Goal: Task Accomplishment & Management: Use online tool/utility

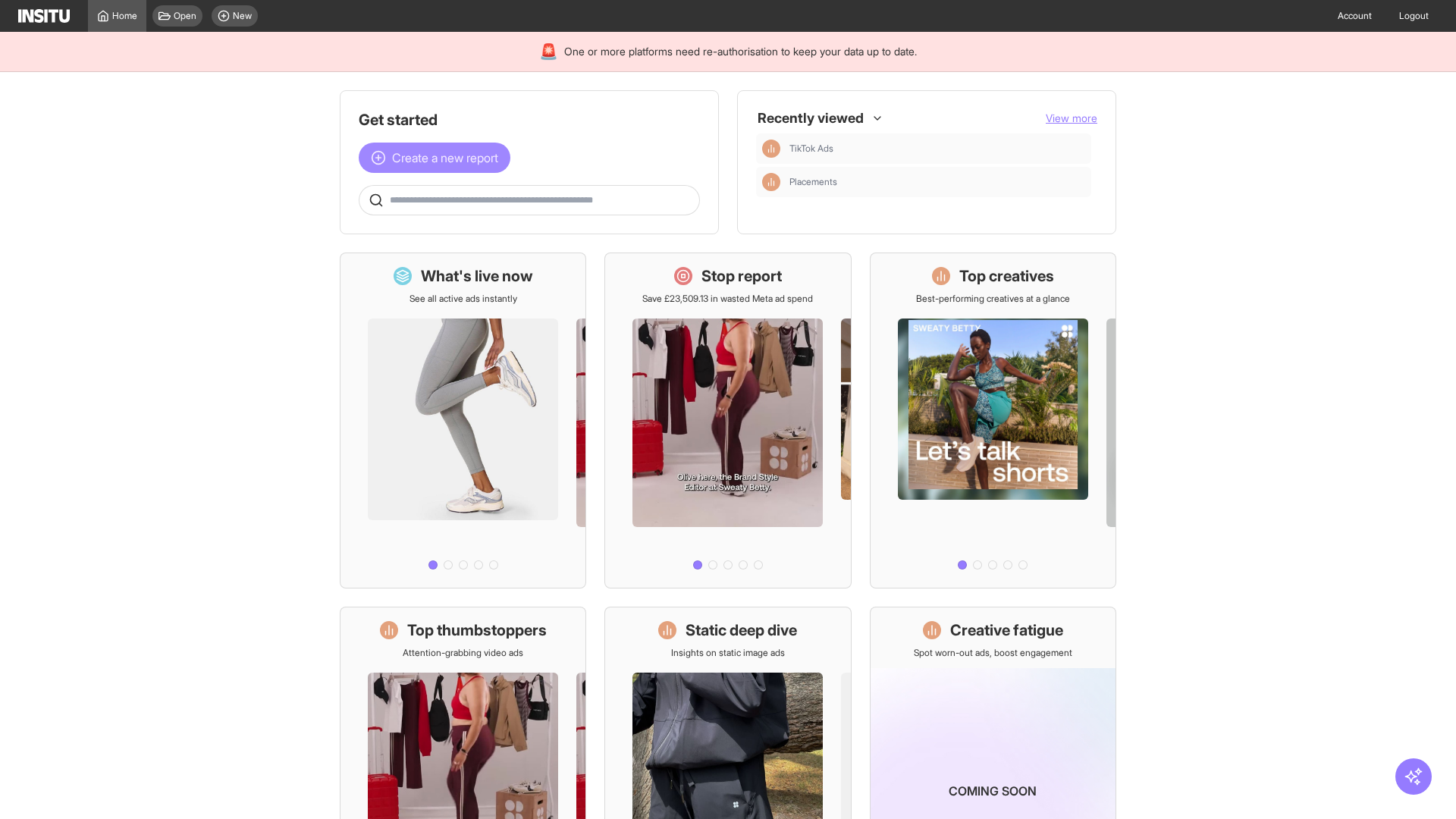
click at [438, 157] on span "Create a new report" at bounding box center [445, 157] width 106 height 18
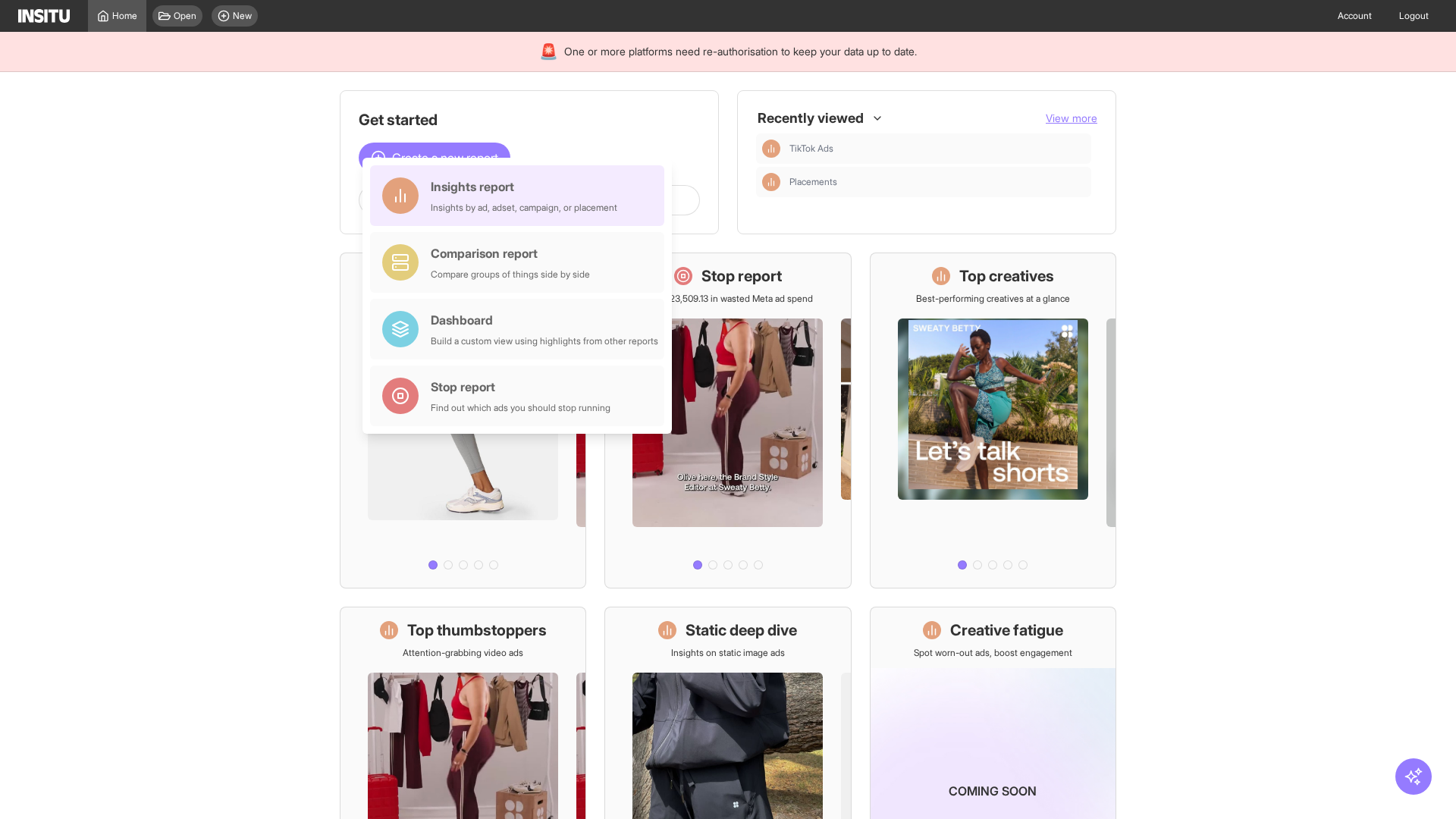
click at [521, 196] on div "Insights report Insights by ad, adset, campaign, or placement" at bounding box center [524, 196] width 187 height 37
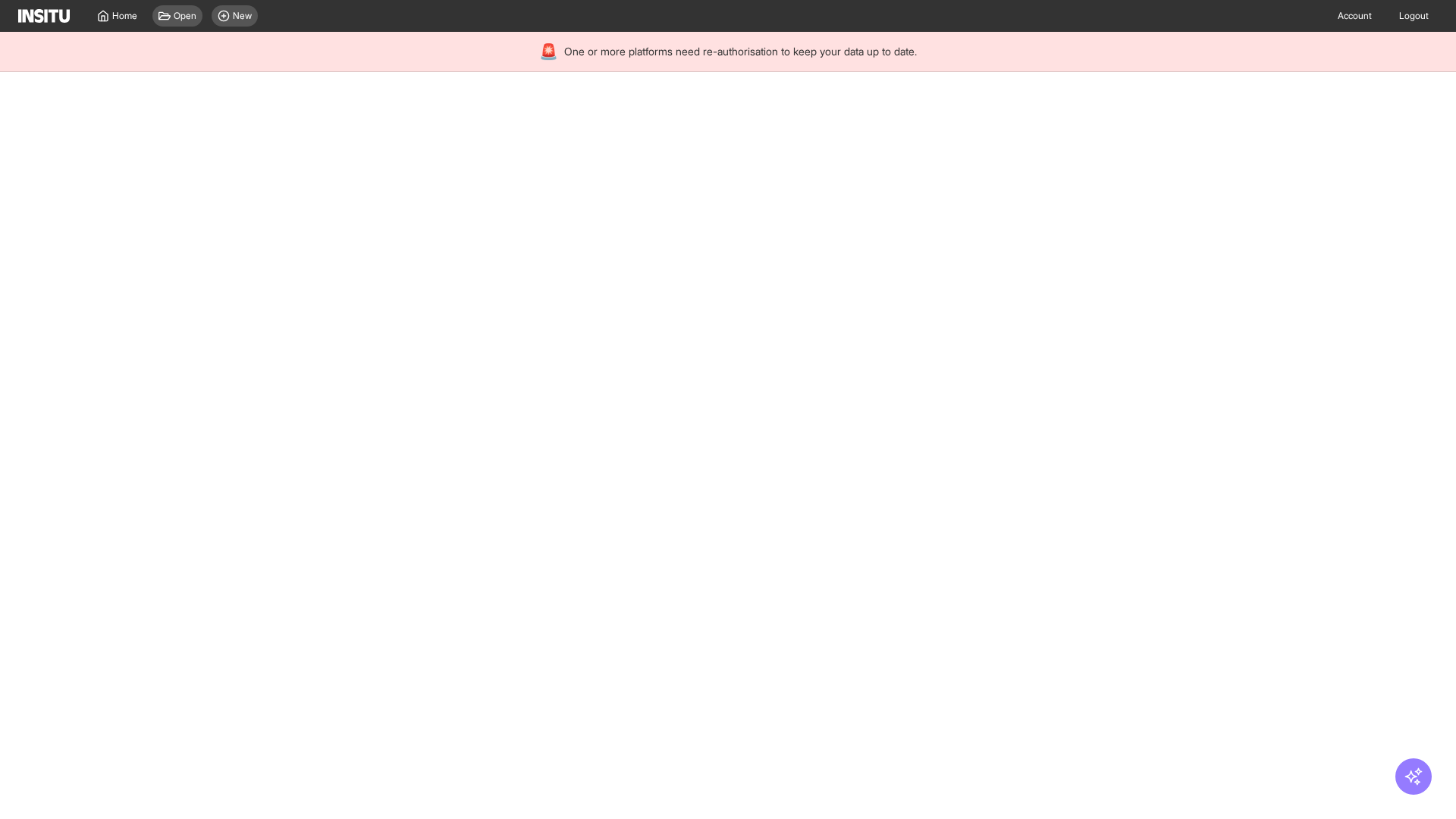
select select "**"
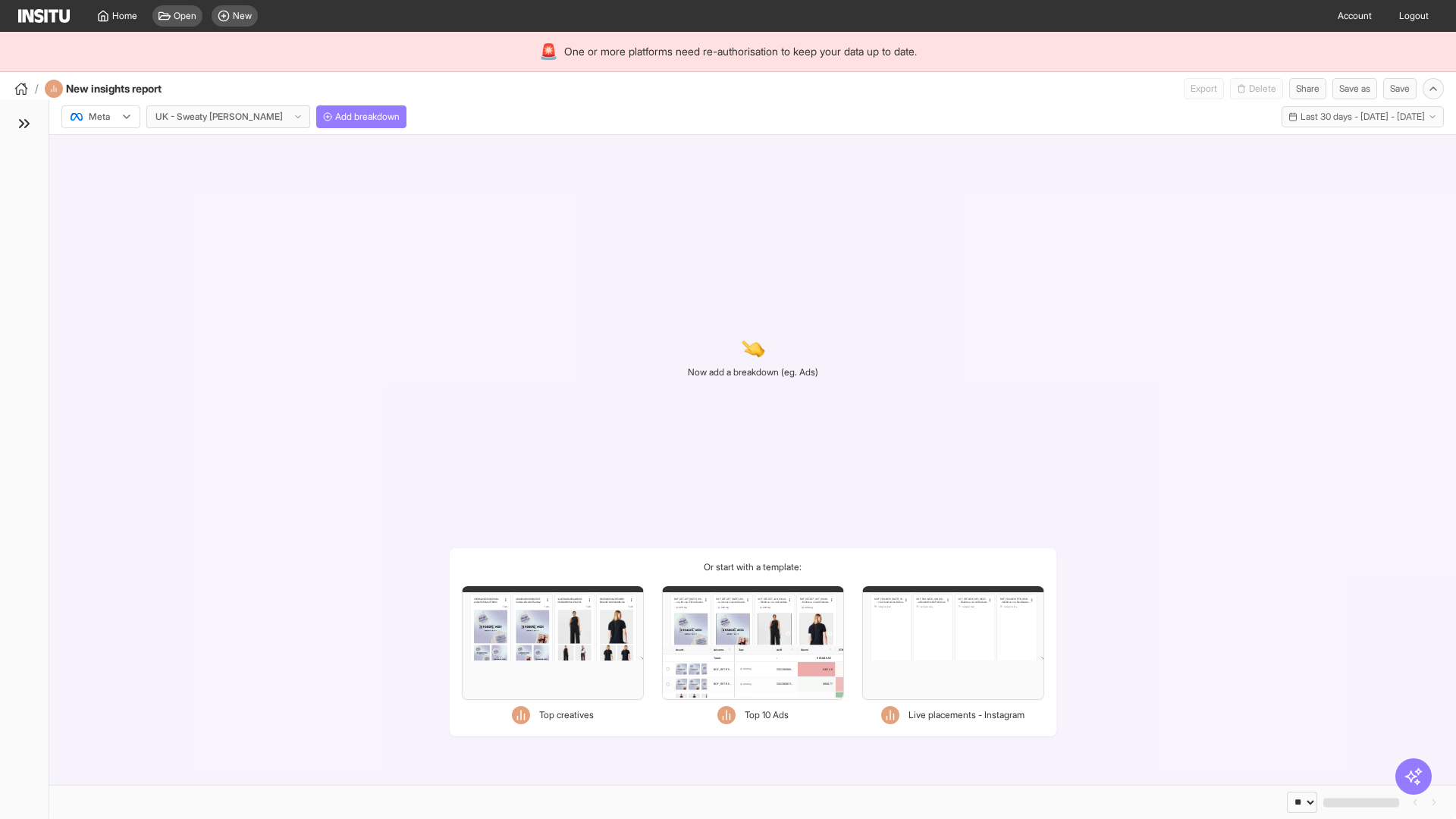
click at [101, 117] on div at bounding box center [90, 116] width 42 height 16
